Goal: Information Seeking & Learning: Check status

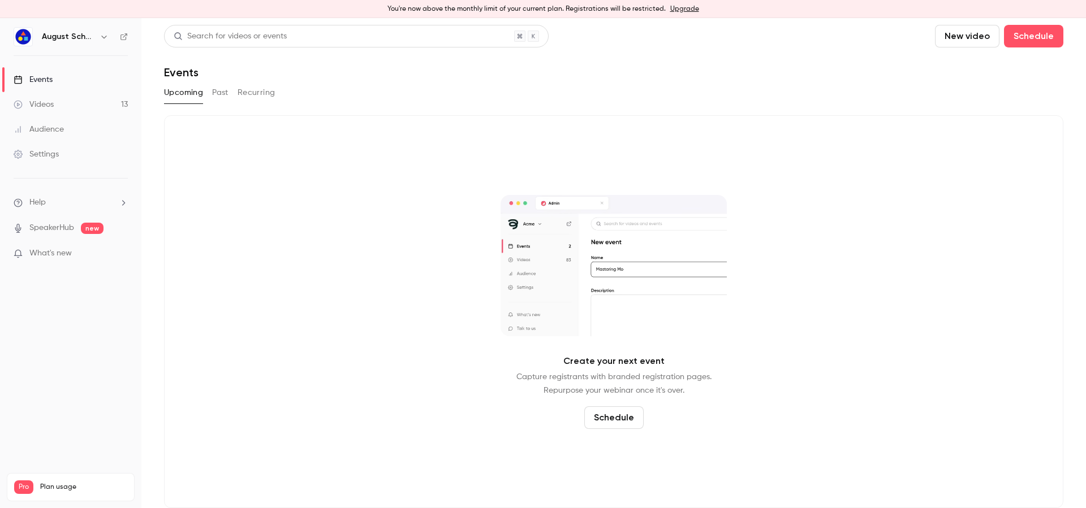
click at [210, 92] on div "Upcoming Past Recurring" at bounding box center [613, 93] width 899 height 18
click at [214, 90] on button "Past" at bounding box center [220, 93] width 16 height 18
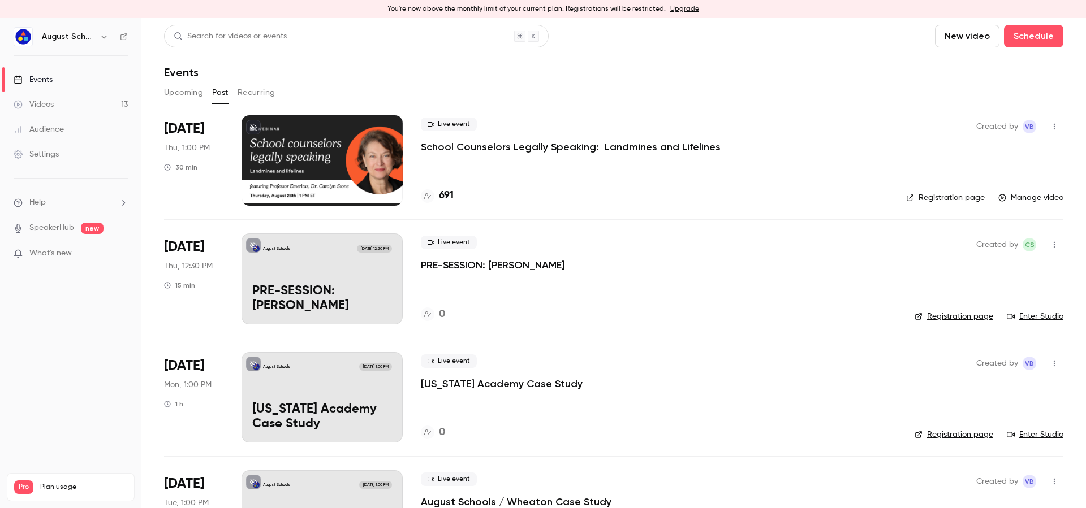
click at [190, 132] on span "[DATE]" at bounding box center [184, 129] width 40 height 18
click at [542, 140] on p "School Counselors Legally Speaking: Landmines and Lifelines" at bounding box center [571, 147] width 300 height 14
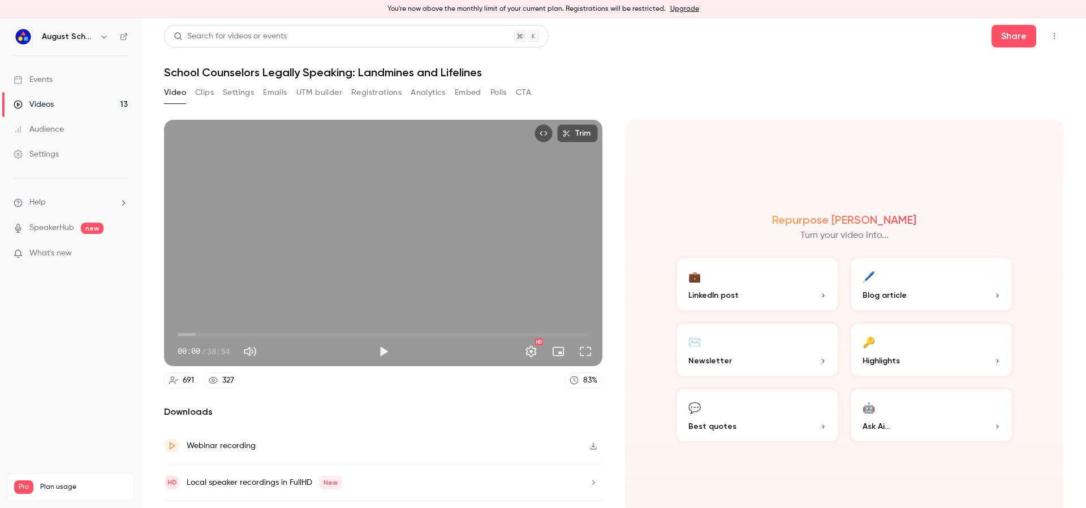
click at [384, 89] on button "Registrations" at bounding box center [376, 93] width 50 height 18
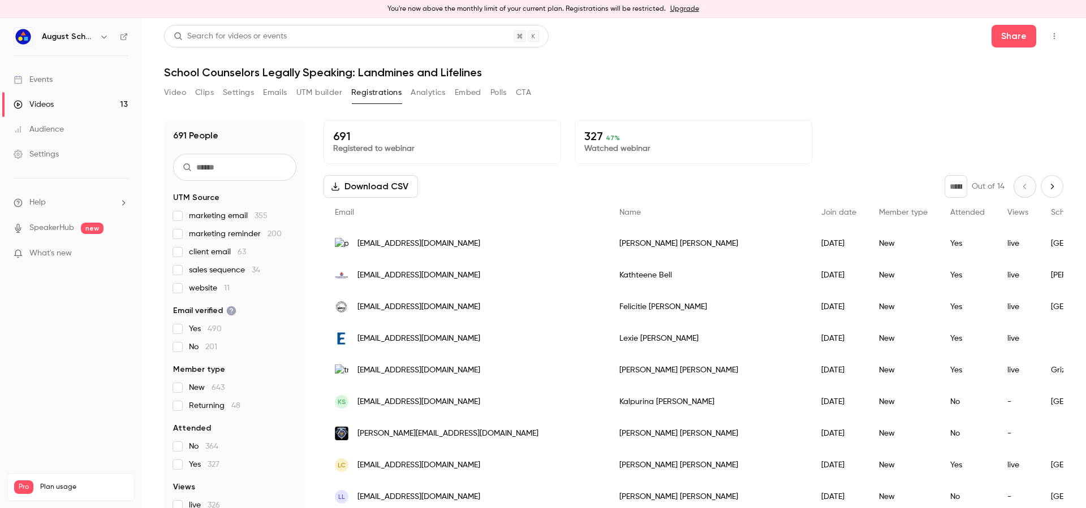
scroll to position [64, 0]
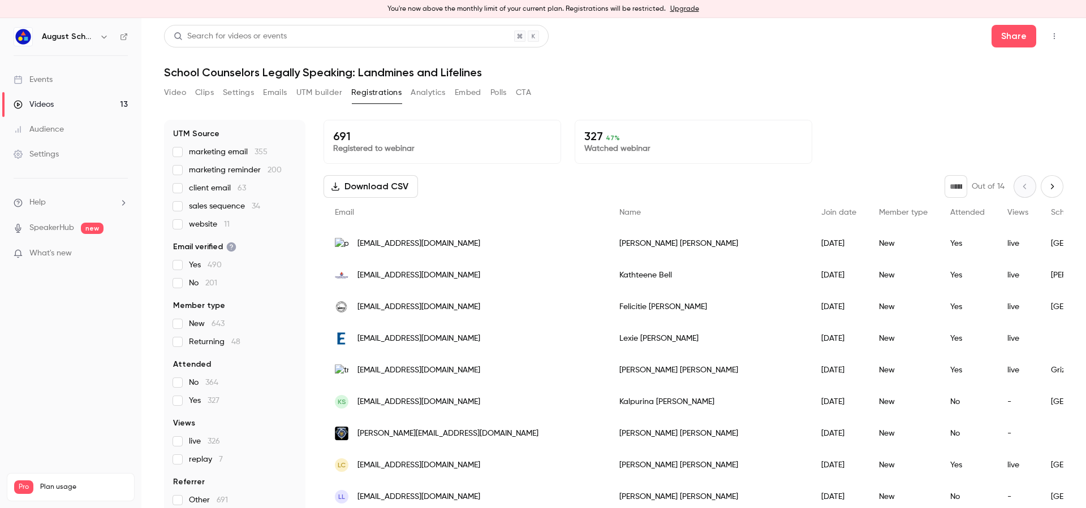
click at [192, 401] on span "Yes 327" at bounding box center [204, 400] width 31 height 11
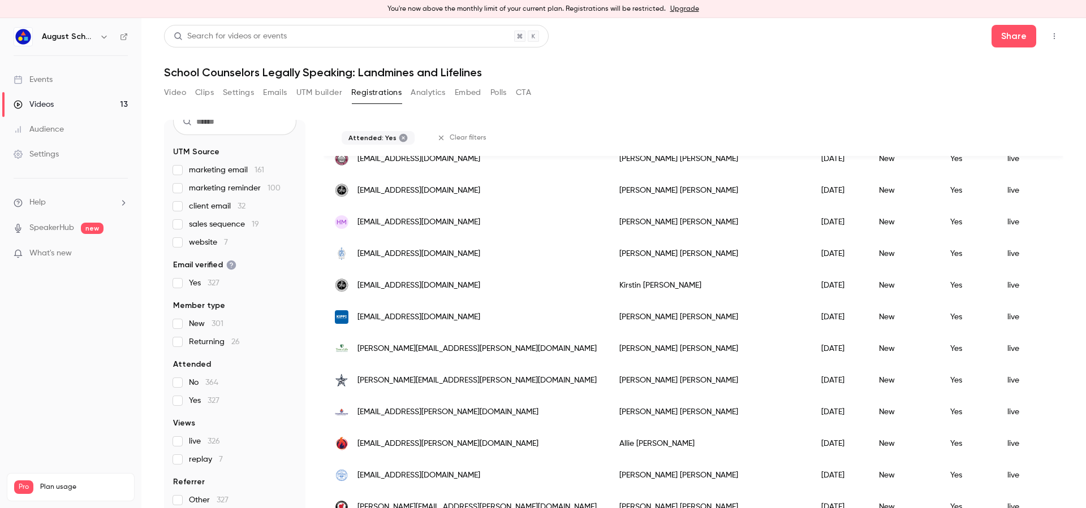
scroll to position [1341, 0]
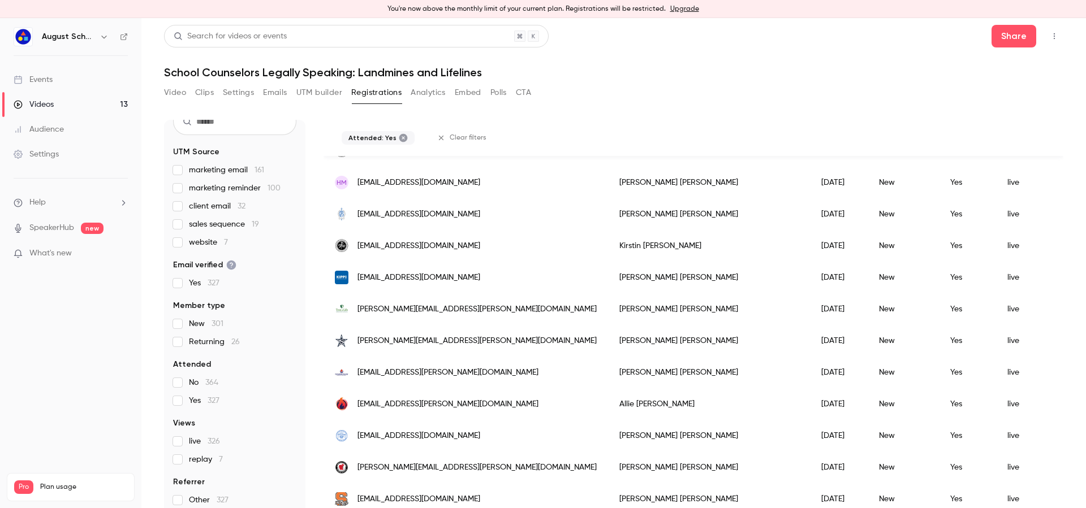
click at [197, 401] on span "Yes 327" at bounding box center [204, 400] width 31 height 11
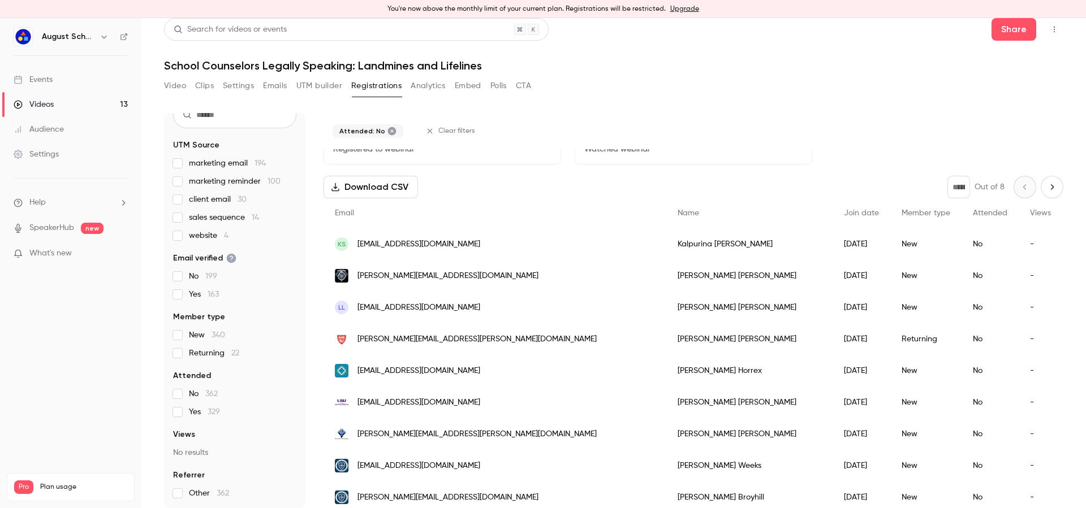
scroll to position [0, 0]
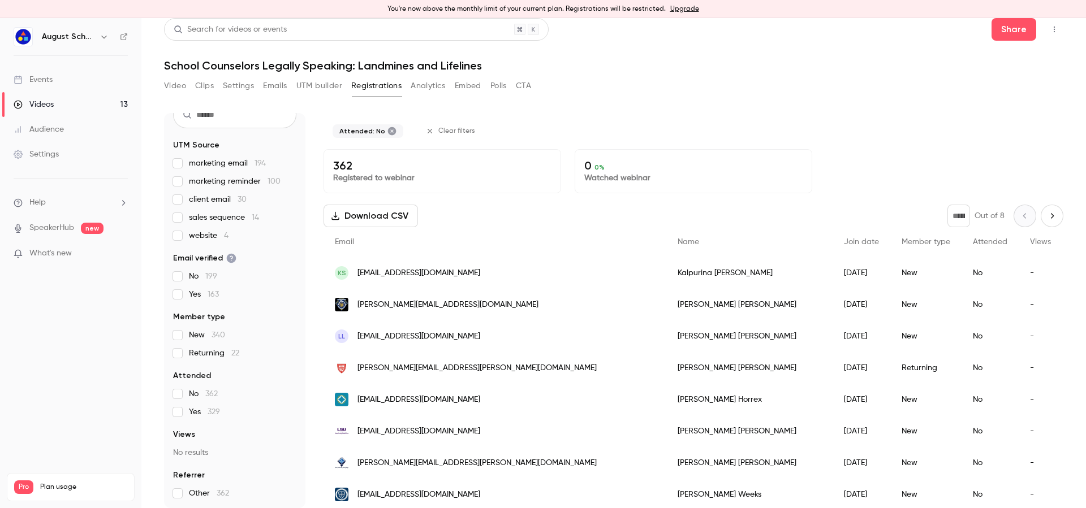
click at [740, 325] on div "362 People UTM Source marketing email 194 marketing reminder 100 client email 3…" at bounding box center [613, 310] width 899 height 395
click at [1045, 216] on icon "Next page" at bounding box center [1051, 215] width 12 height 9
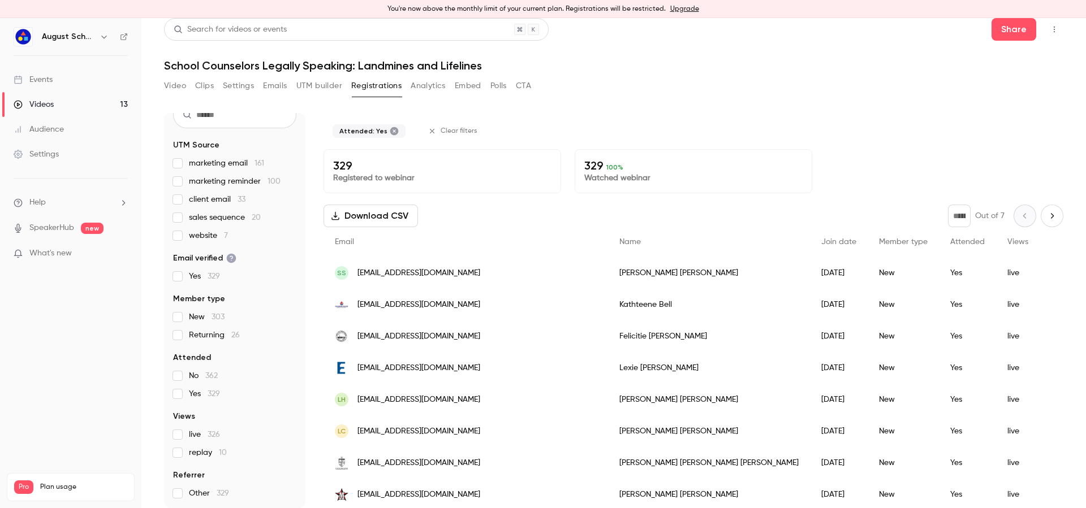
click at [1045, 217] on icon "Next page" at bounding box center [1051, 215] width 12 height 9
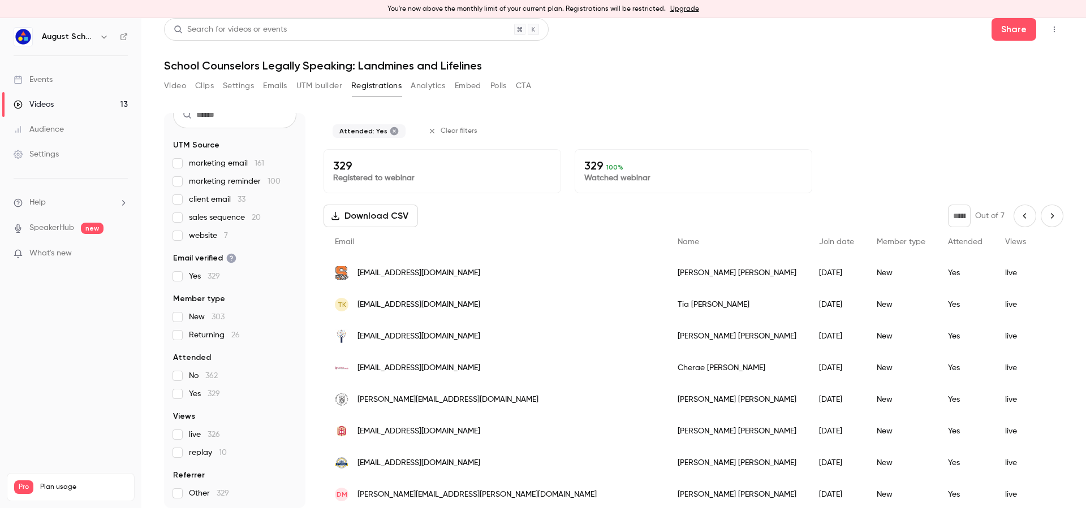
click at [1041, 212] on button "Next page" at bounding box center [1051, 216] width 23 height 23
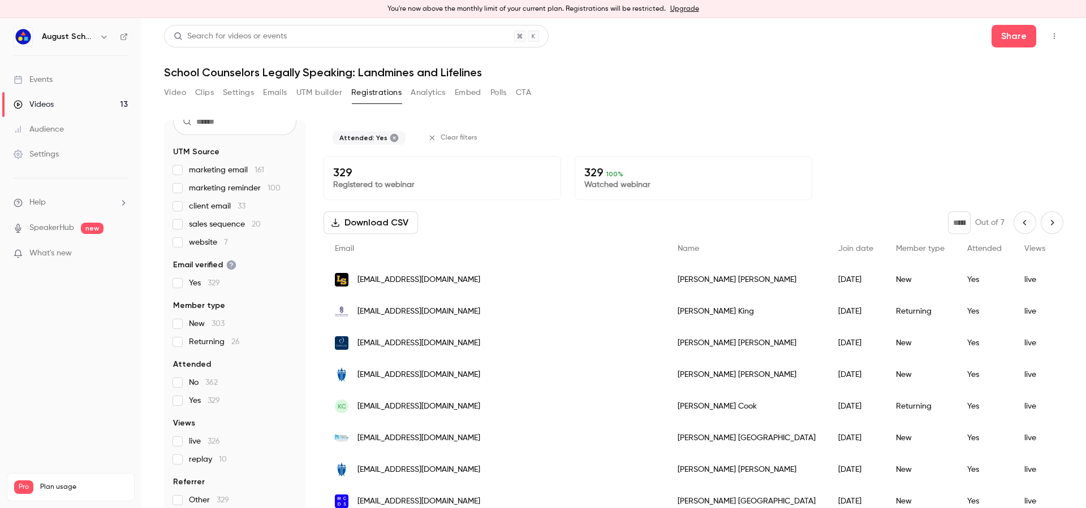
click at [1045, 222] on icon "Next page" at bounding box center [1051, 222] width 12 height 9
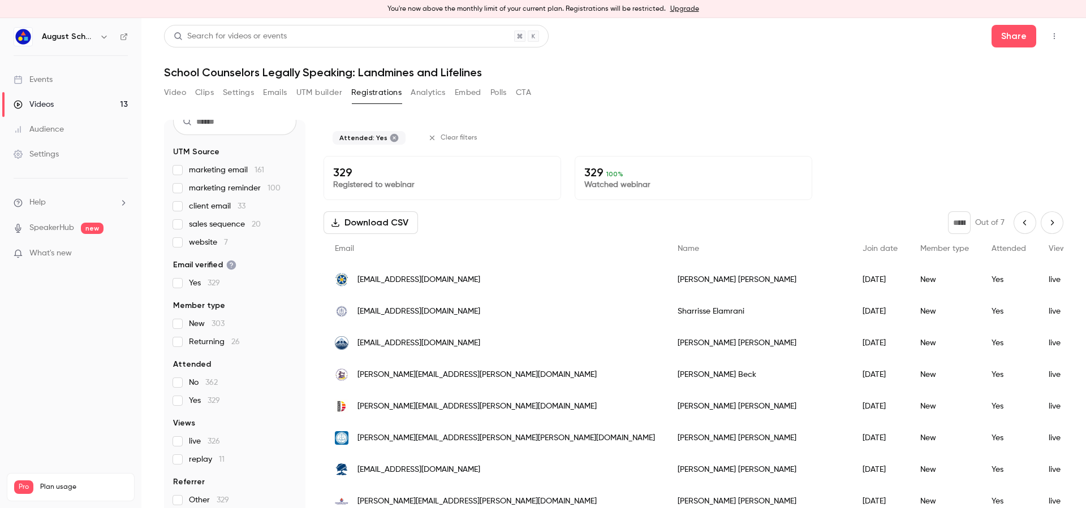
click at [1045, 224] on icon "Next page" at bounding box center [1051, 222] width 12 height 9
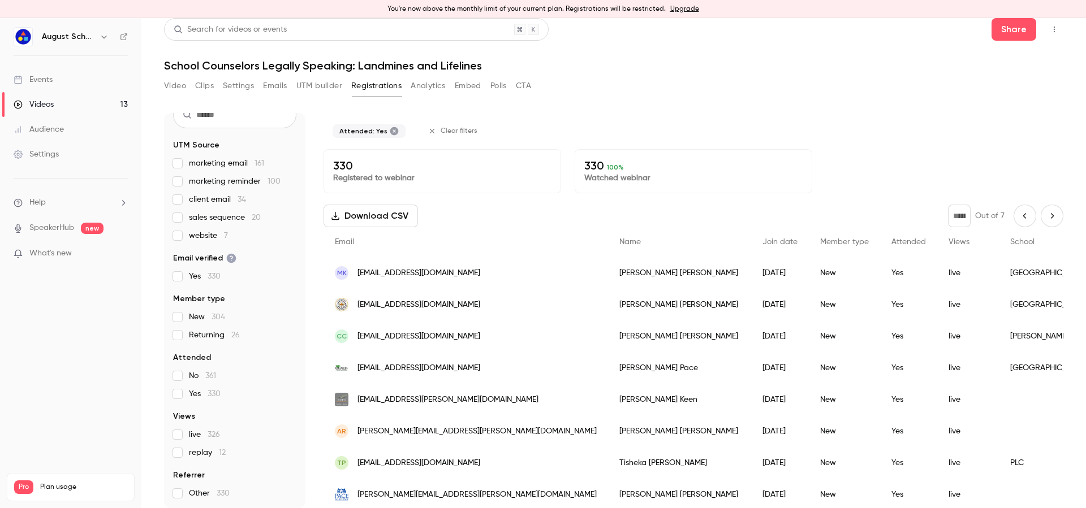
click at [1045, 219] on icon "Next page" at bounding box center [1051, 215] width 12 height 9
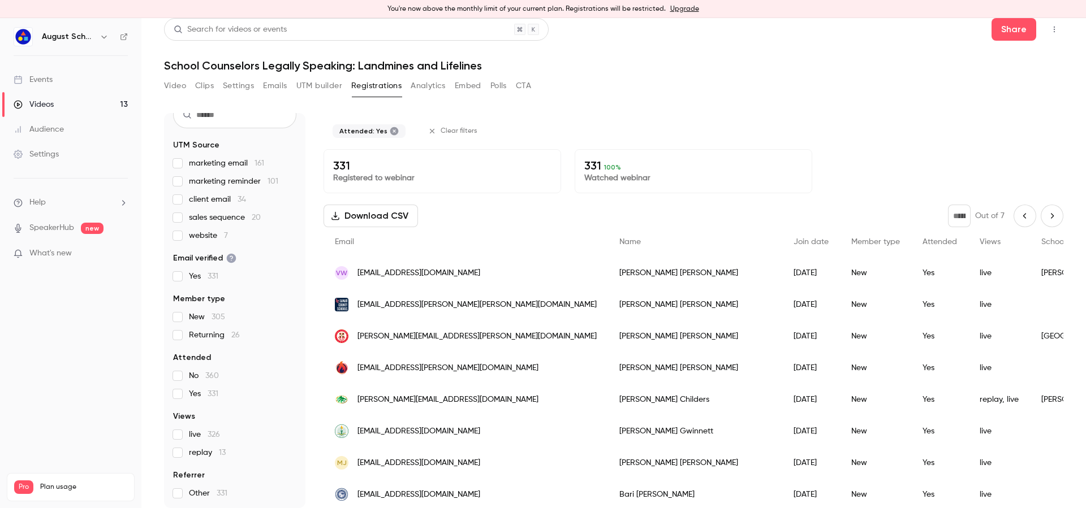
click at [1045, 216] on icon "Next page" at bounding box center [1051, 215] width 12 height 9
type input "*"
